Goal: Task Accomplishment & Management: Use online tool/utility

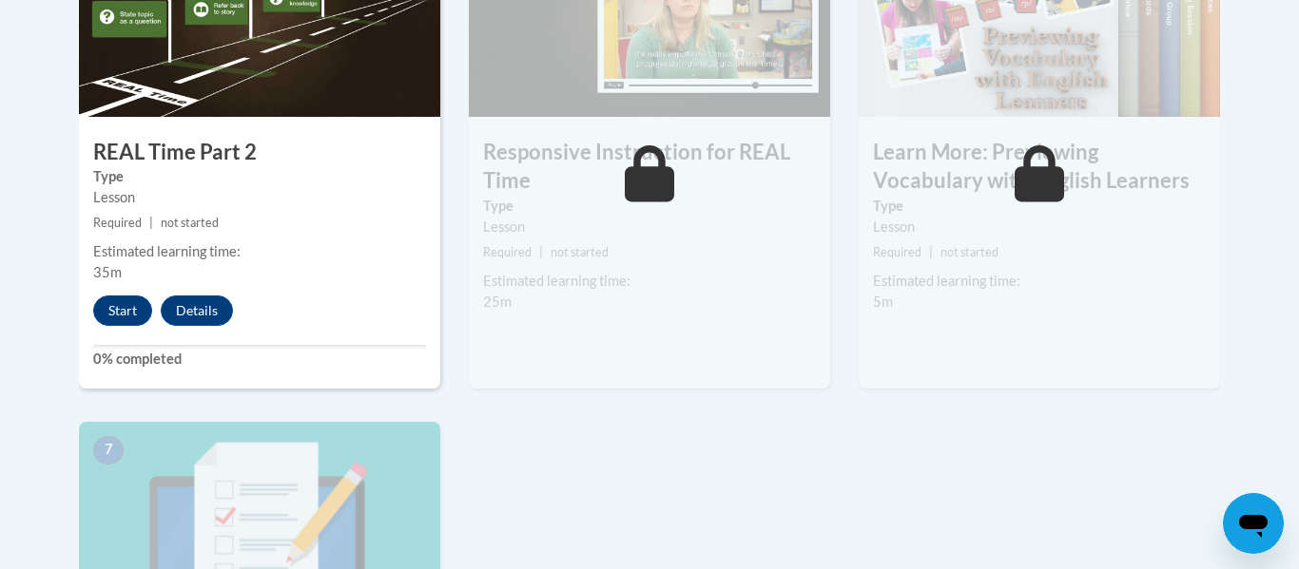
scroll to position [1372, 0]
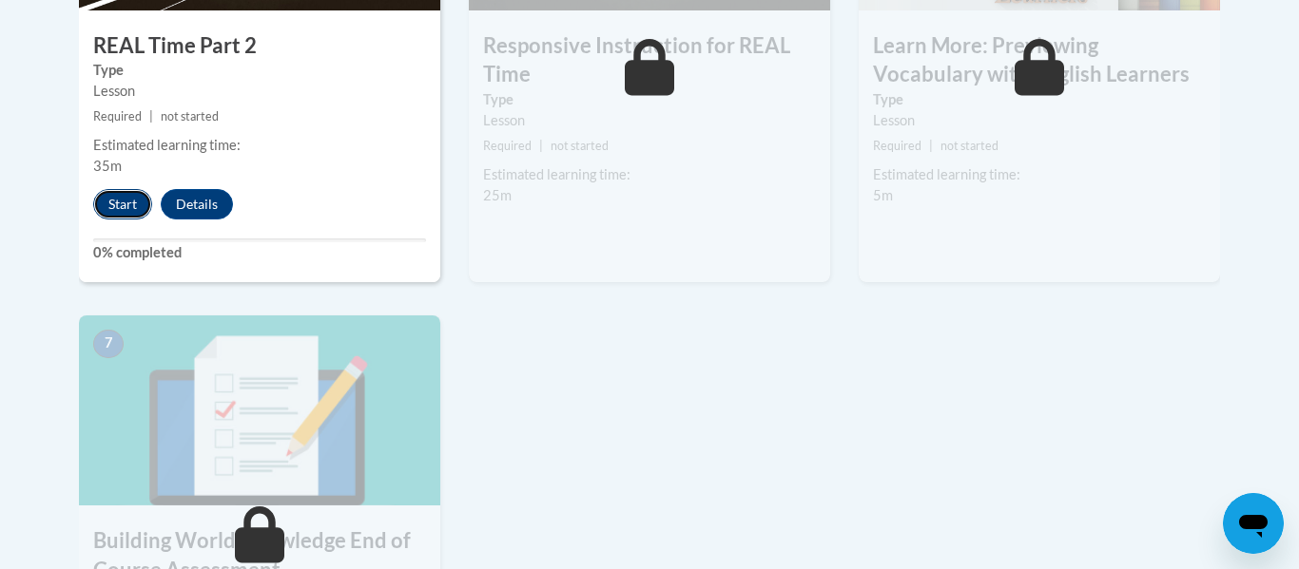
click at [105, 216] on button "Start" at bounding box center [122, 204] width 59 height 30
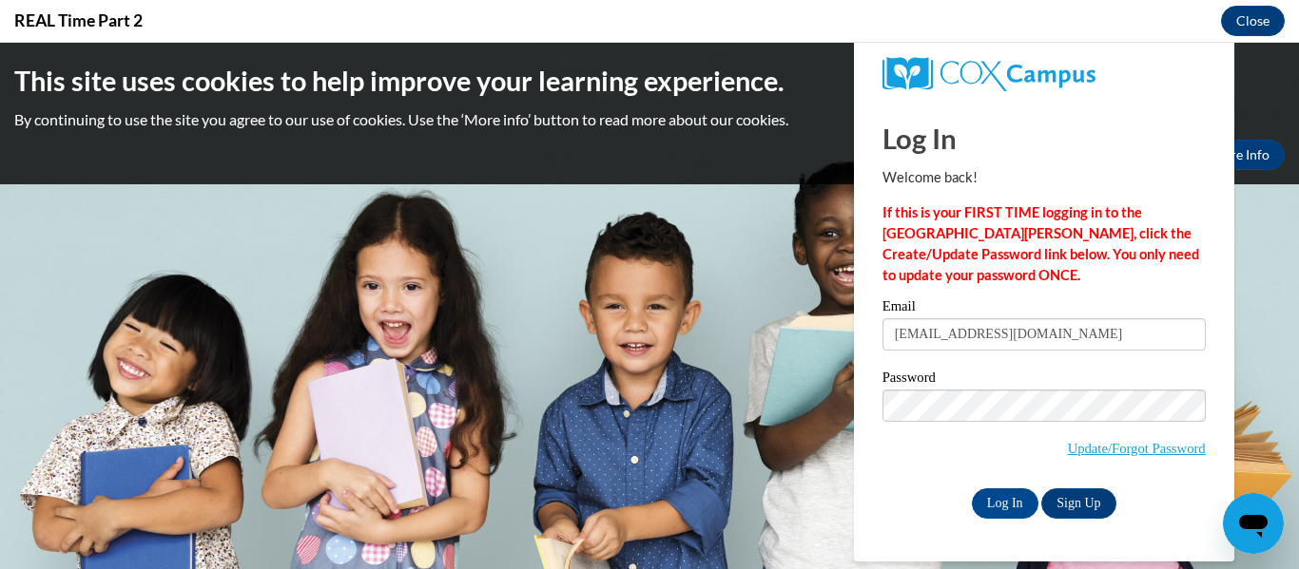
scroll to position [0, 0]
click at [1004, 505] on input "Log In" at bounding box center [1005, 504] width 67 height 30
click at [995, 503] on input "Log In" at bounding box center [1005, 504] width 67 height 30
